Goal: Transaction & Acquisition: Download file/media

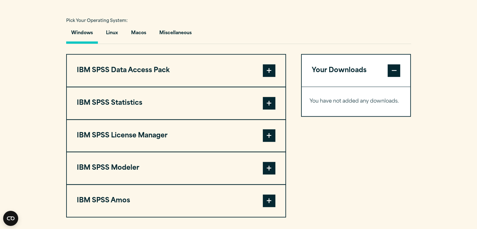
scroll to position [468, 0]
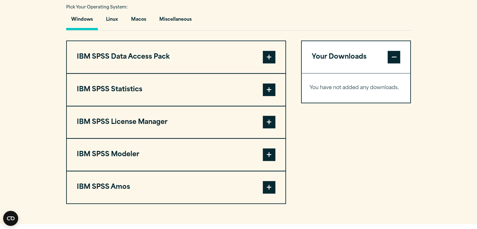
click at [263, 89] on span at bounding box center [269, 89] width 13 height 13
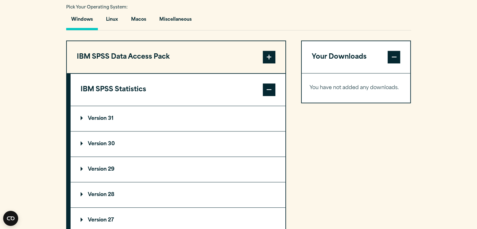
click at [107, 142] on p "Version 30" at bounding box center [98, 144] width 34 height 5
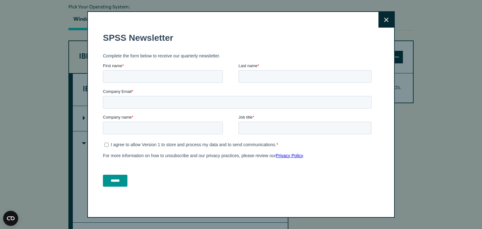
click at [383, 16] on button "Close" at bounding box center [386, 20] width 16 height 16
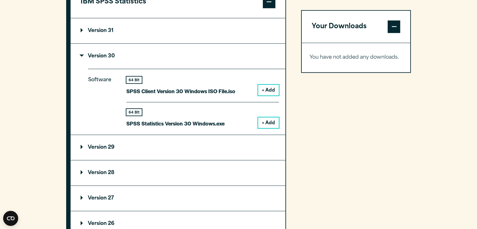
scroll to position [559, 0]
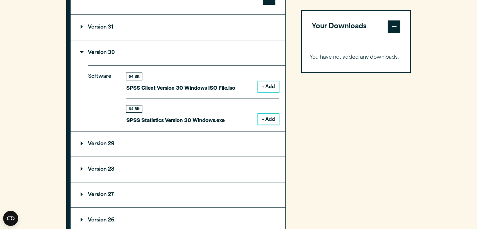
click at [267, 117] on button "+ Add" at bounding box center [268, 119] width 21 height 11
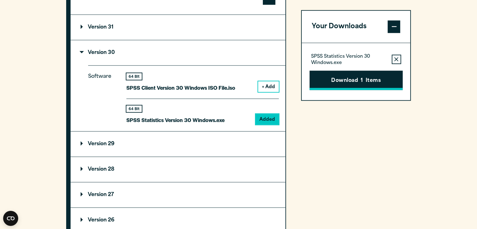
click at [355, 77] on button "Download 1 Items" at bounding box center [356, 80] width 93 height 19
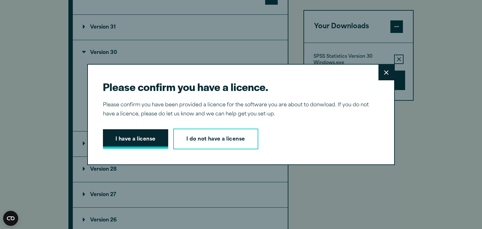
click at [136, 145] on button "I have a license" at bounding box center [135, 138] width 65 height 19
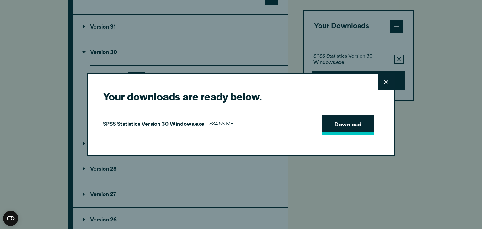
click at [346, 124] on link "Download" at bounding box center [348, 124] width 52 height 19
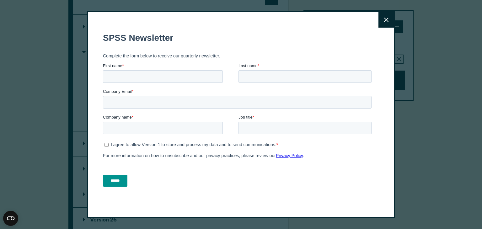
click at [384, 18] on icon at bounding box center [386, 20] width 4 height 5
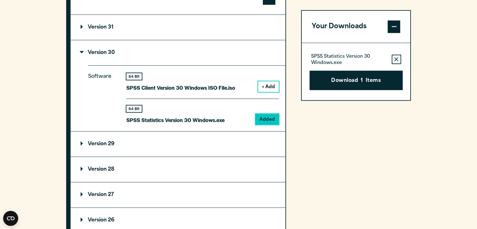
click at [345, 100] on div "Your Downloads SPSS Statistics Version 30 Windows.exe Remove this item from you…" at bounding box center [356, 140] width 110 height 382
